Goal: Navigation & Orientation: Find specific page/section

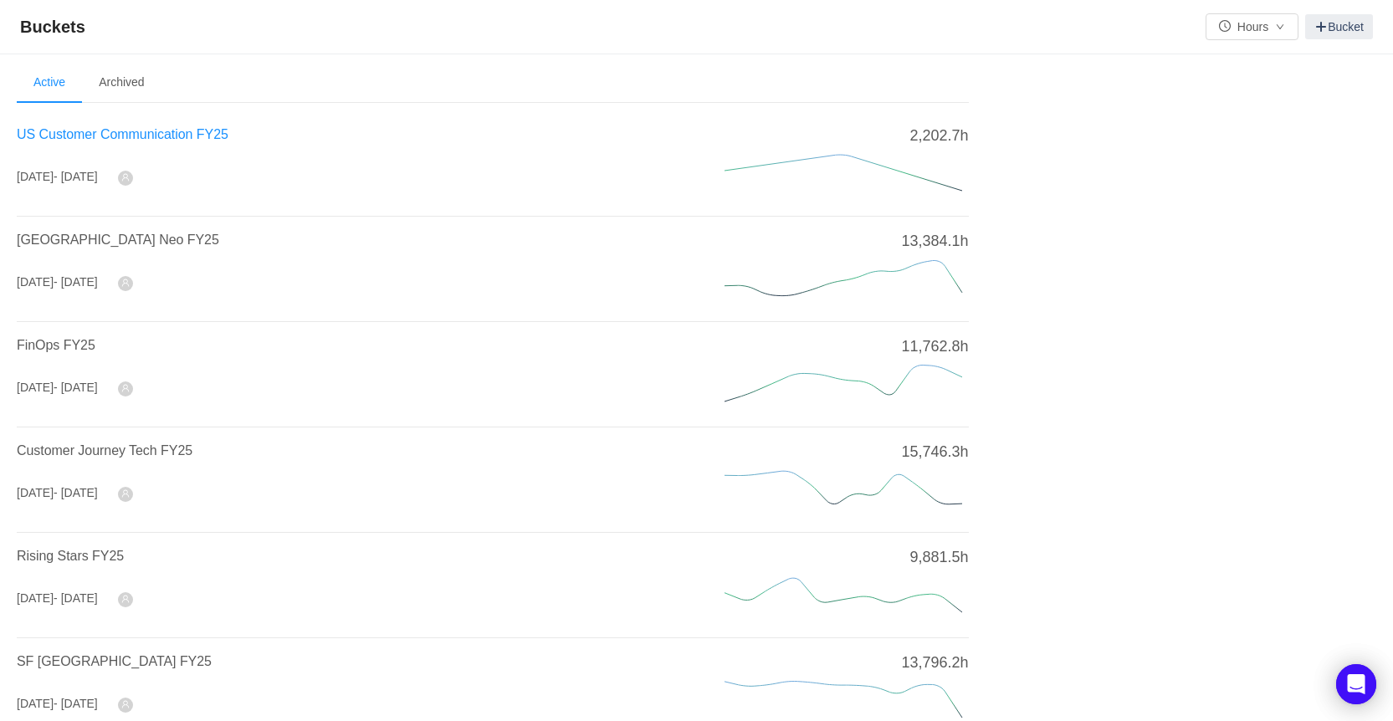
click at [120, 136] on span "US Customer Communication FY25" at bounding box center [123, 134] width 212 height 14
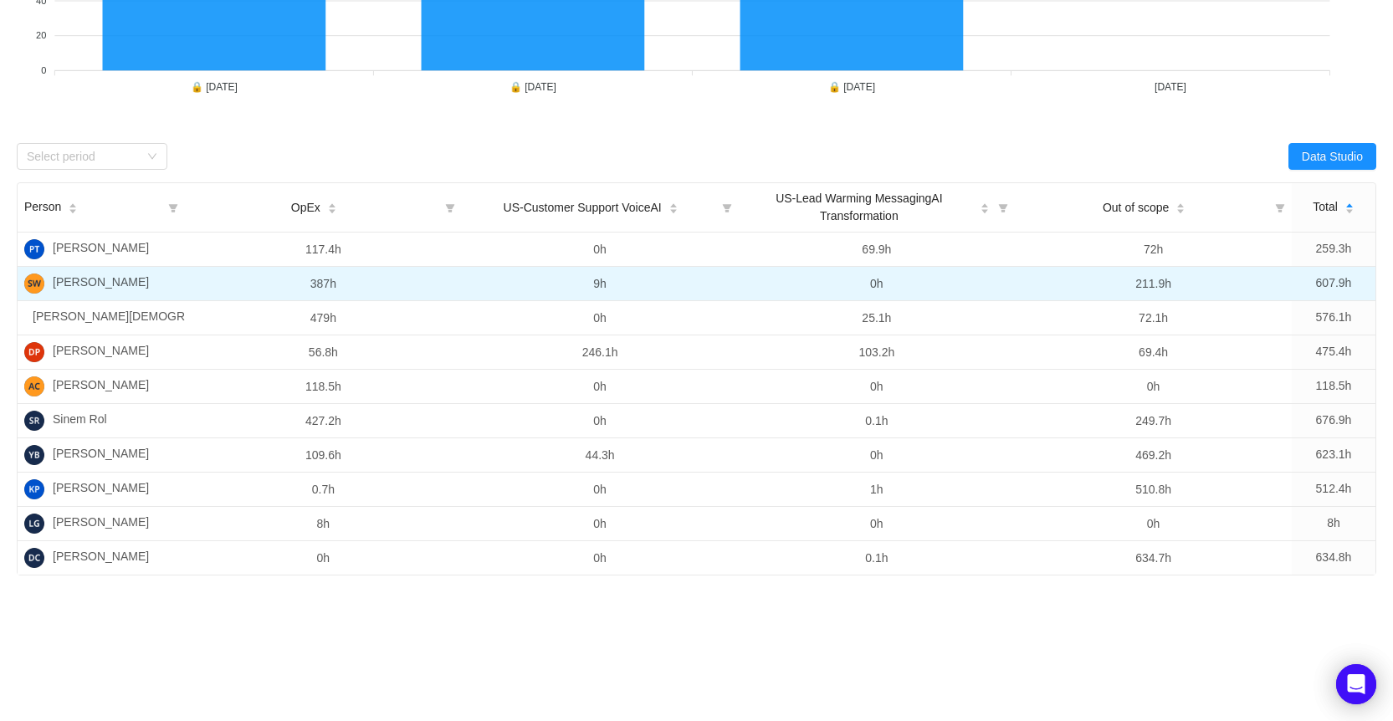
scroll to position [289, 0]
